Goal: Task Accomplishment & Management: Complete application form

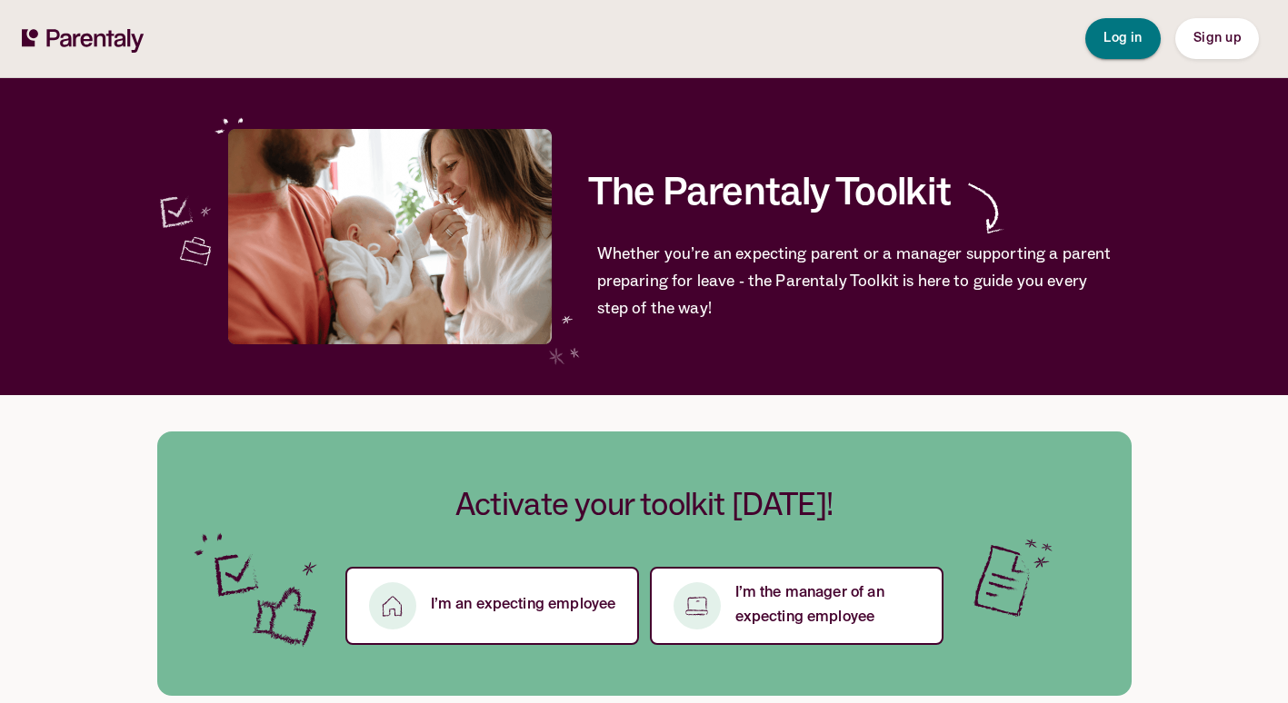
click at [1132, 34] on span "Log in" at bounding box center [1122, 38] width 39 height 13
